Goal: Book appointment/travel/reservation

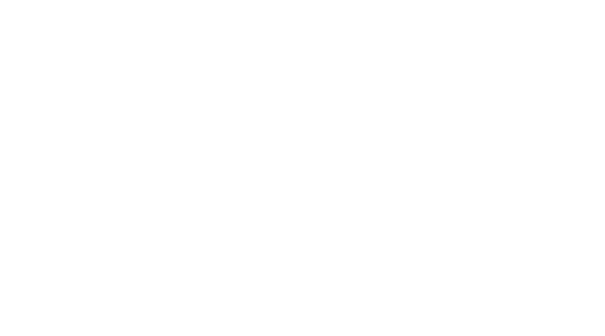
scroll to position [4852, 0]
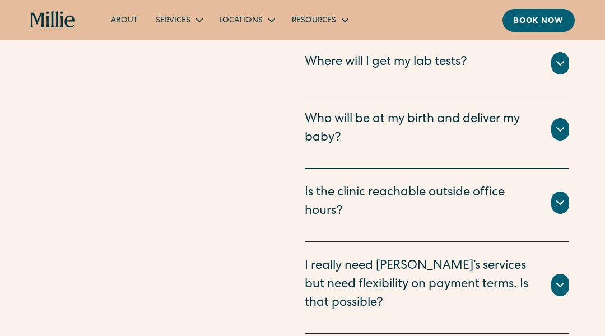
scroll to position [3120, 0]
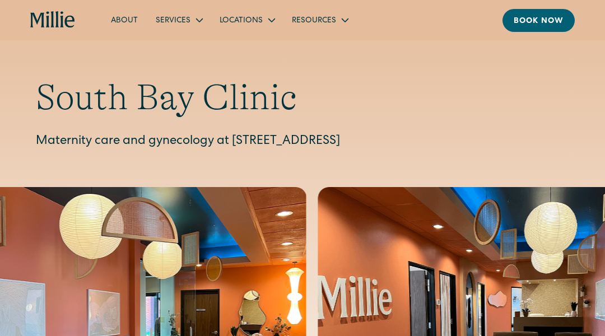
scroll to position [2758, 0]
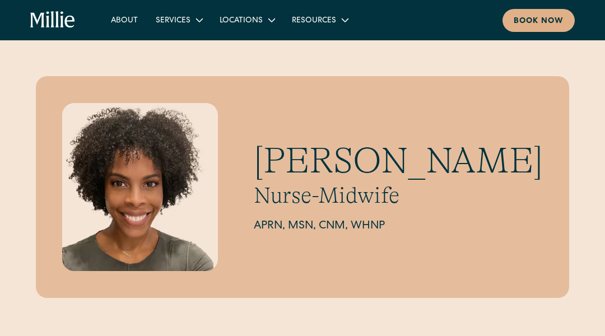
scroll to position [774, 0]
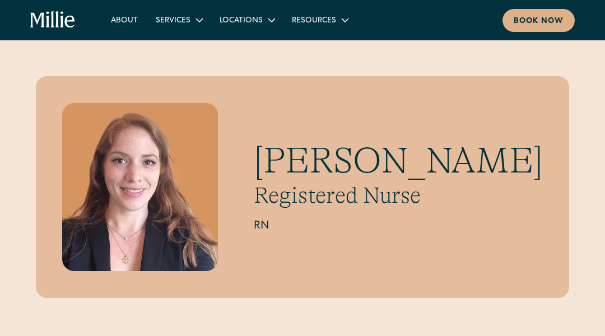
scroll to position [434, 0]
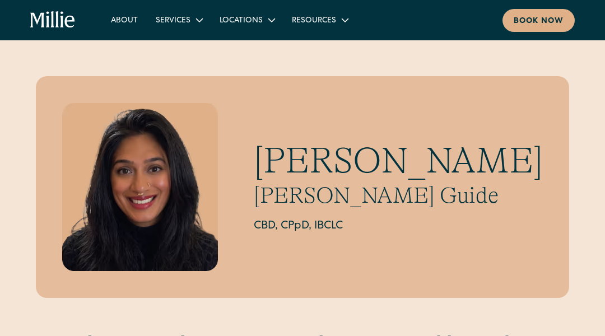
scroll to position [589, 0]
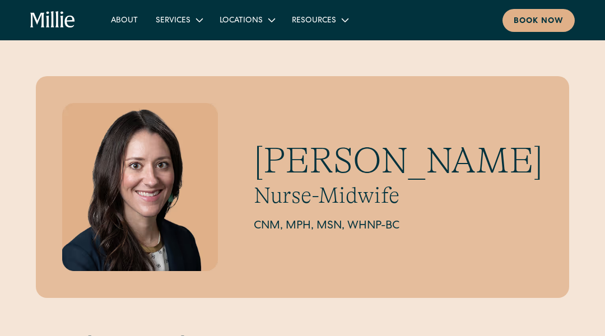
scroll to position [637, 0]
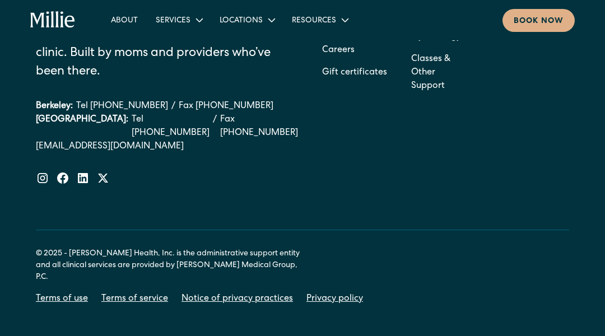
scroll to position [729, 0]
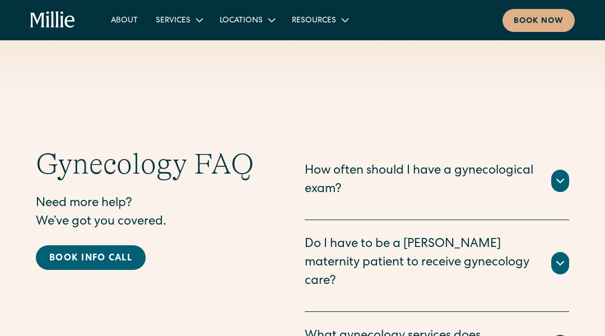
scroll to position [3128, 0]
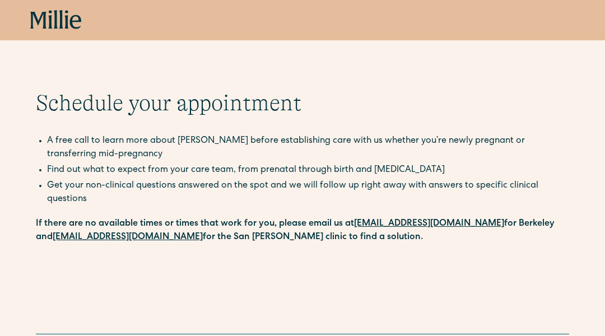
scroll to position [32, 0]
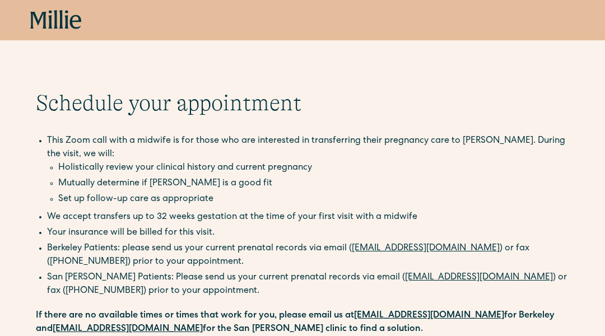
scroll to position [124, 0]
